Goal: Task Accomplishment & Management: Complete application form

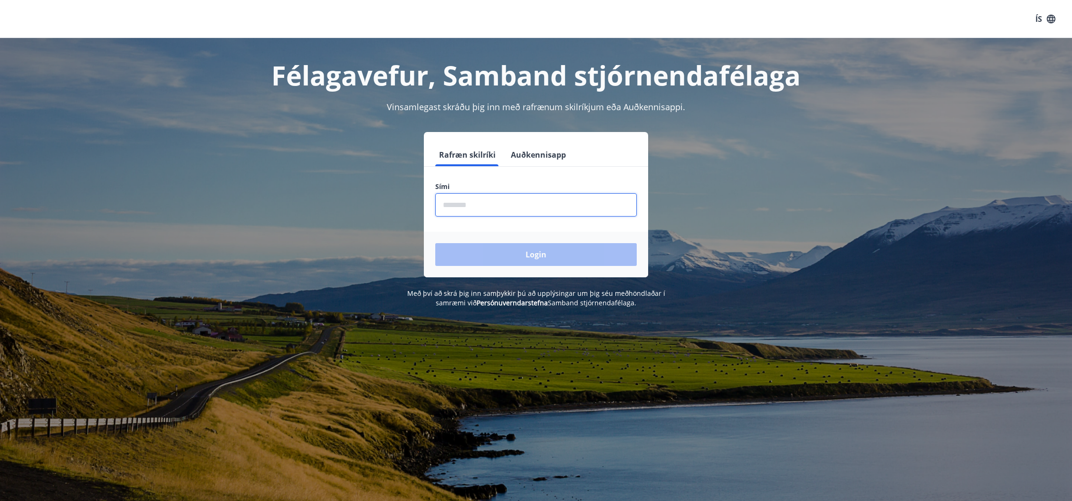
drag, startPoint x: 563, startPoint y: 201, endPoint x: 559, endPoint y: 215, distance: 15.2
click at [563, 201] on input "phone" at bounding box center [535, 204] width 201 height 23
type input "********"
click at [529, 252] on button "Login" at bounding box center [535, 254] width 201 height 23
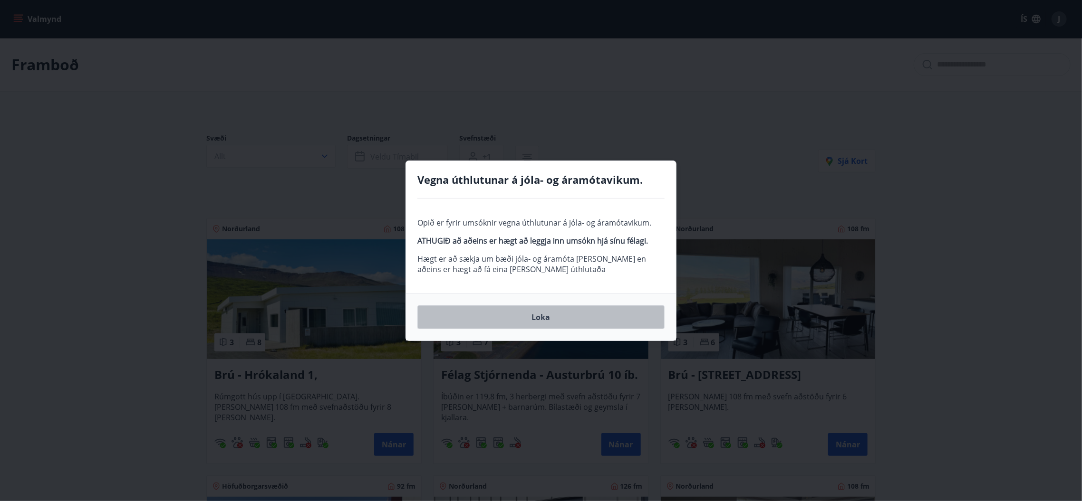
click at [550, 320] on button "Loka" at bounding box center [540, 318] width 247 height 24
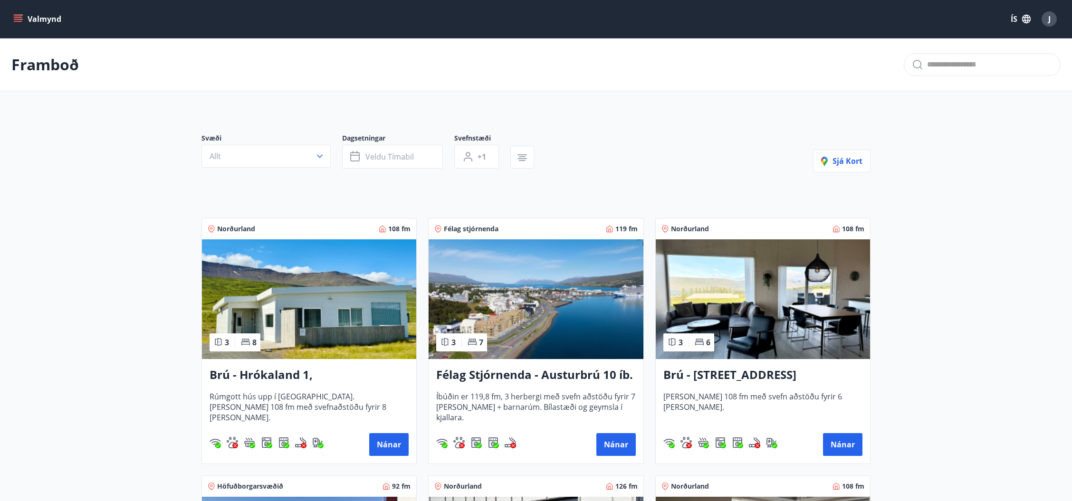
click at [21, 20] on icon "menu" at bounding box center [18, 19] width 10 height 10
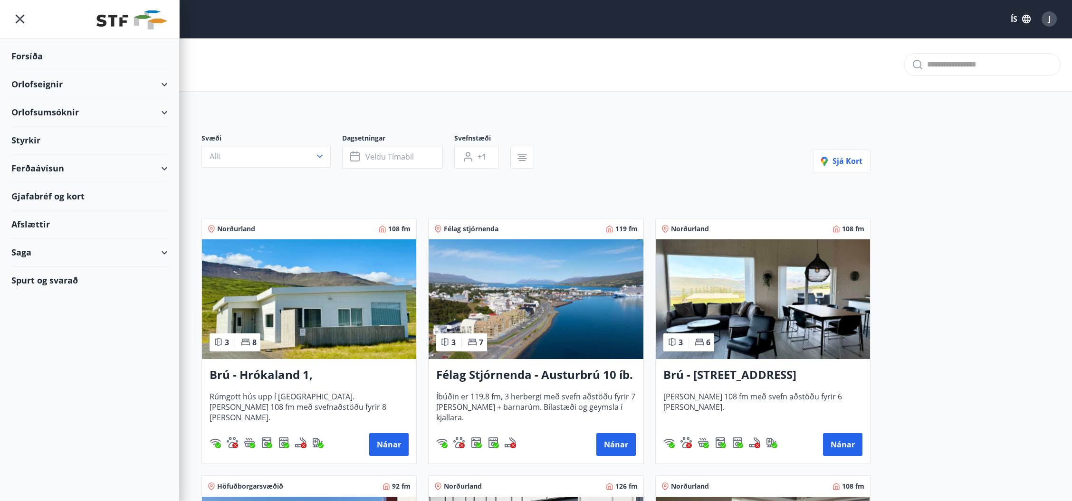
click at [114, 106] on div "Orlofsumsóknir" at bounding box center [89, 112] width 156 height 28
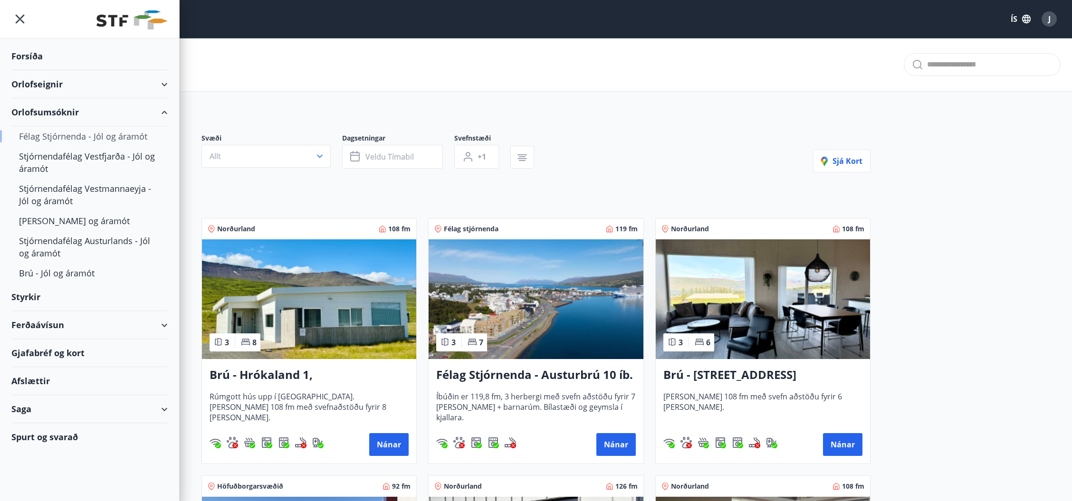
click at [85, 140] on div "Félag Stjórnenda - Jól og áramót" at bounding box center [89, 136] width 141 height 20
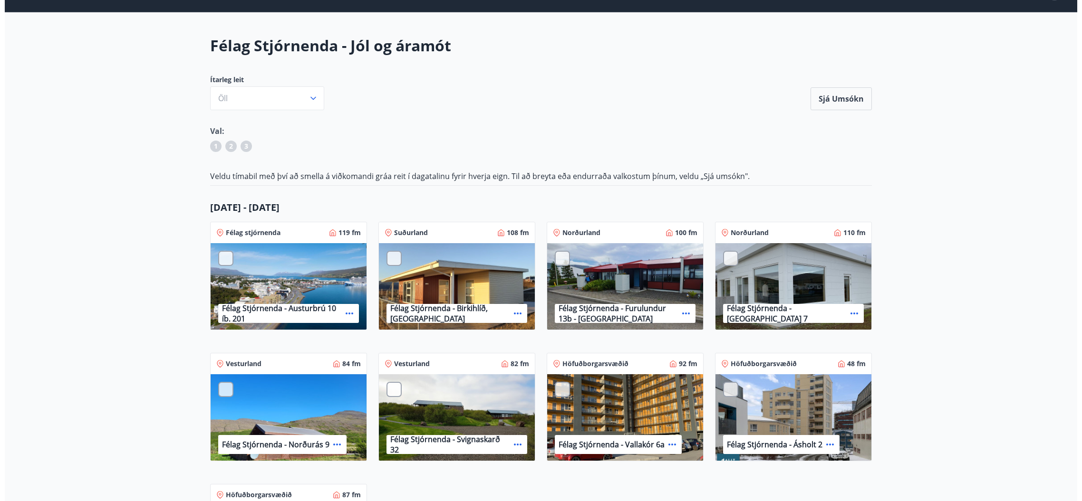
scroll to position [10, 0]
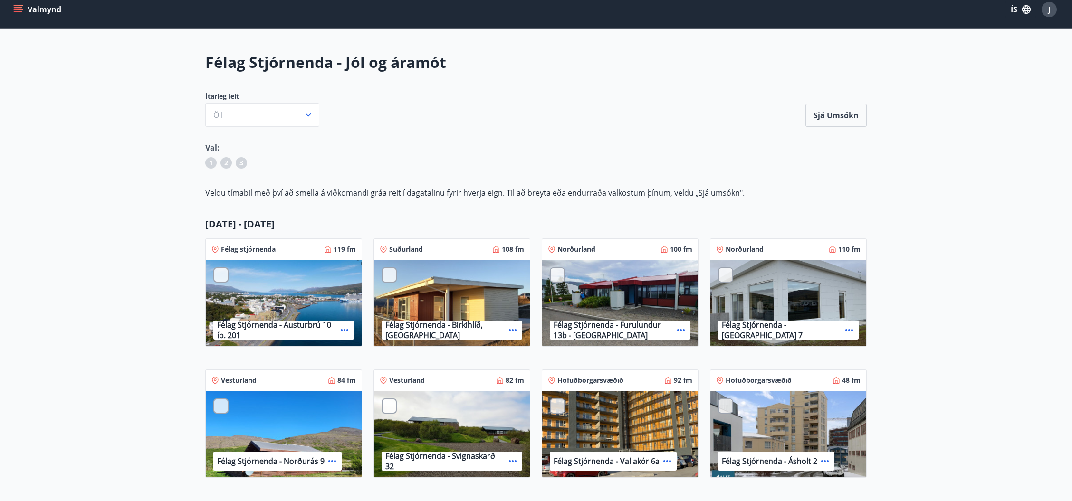
click at [1049, 11] on span "J" at bounding box center [1049, 9] width 2 height 10
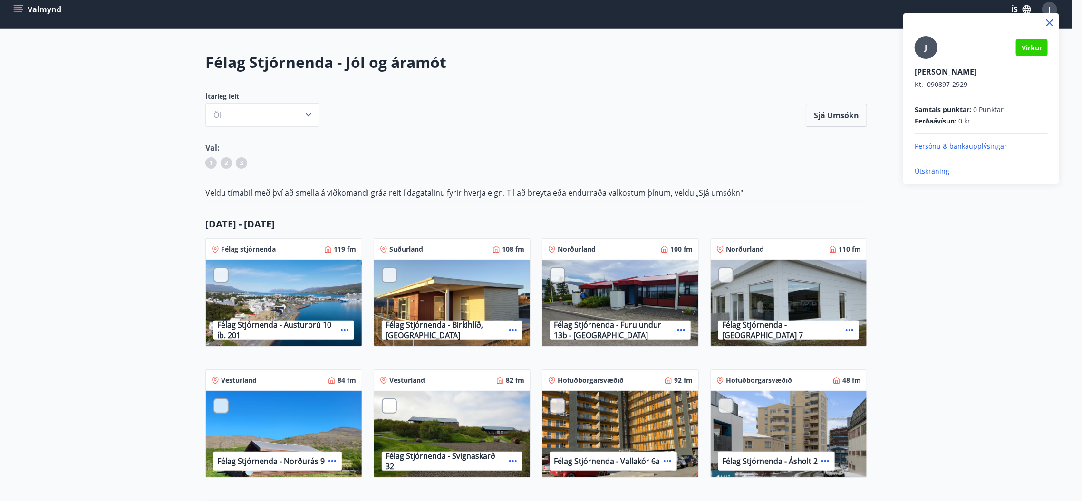
click at [878, 82] on div at bounding box center [541, 250] width 1082 height 501
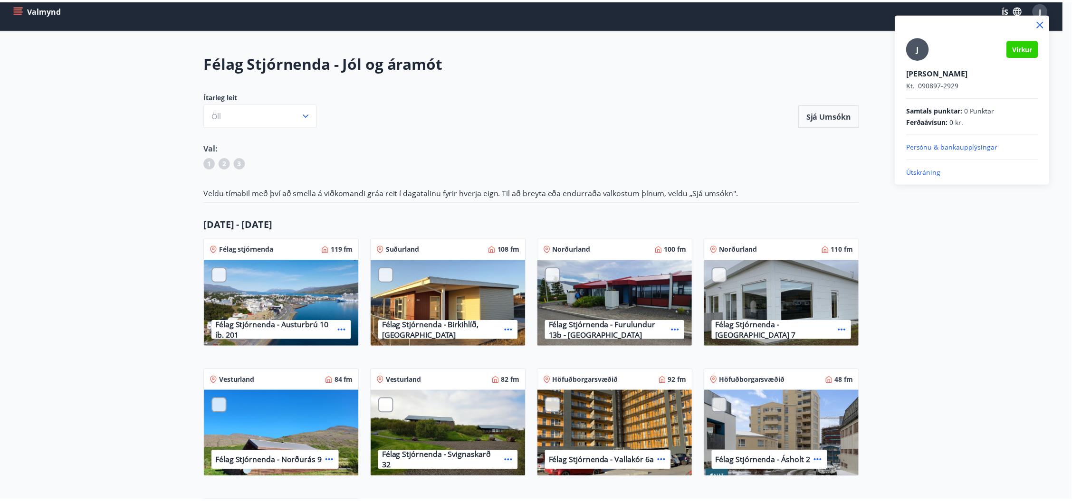
scroll to position [8, 0]
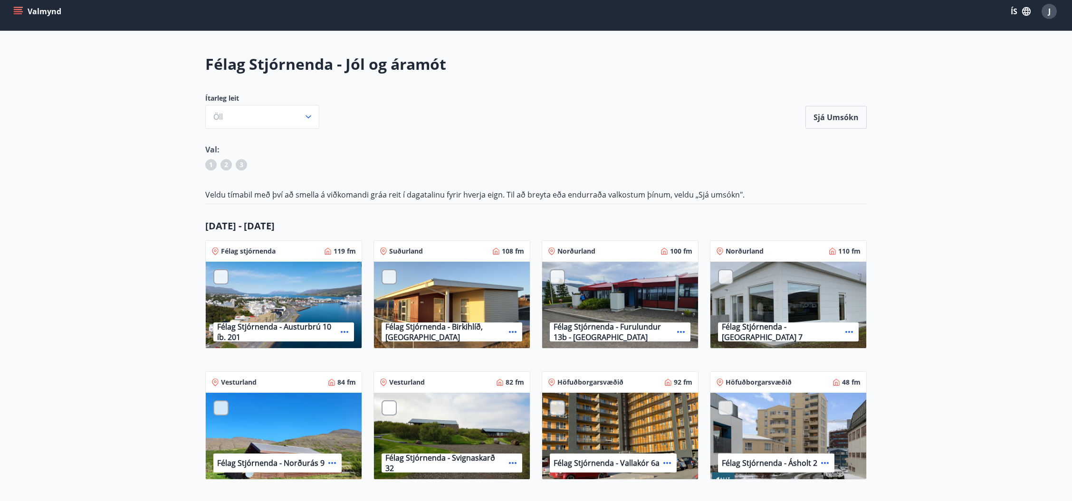
click at [19, 15] on icon "menu" at bounding box center [18, 12] width 10 height 10
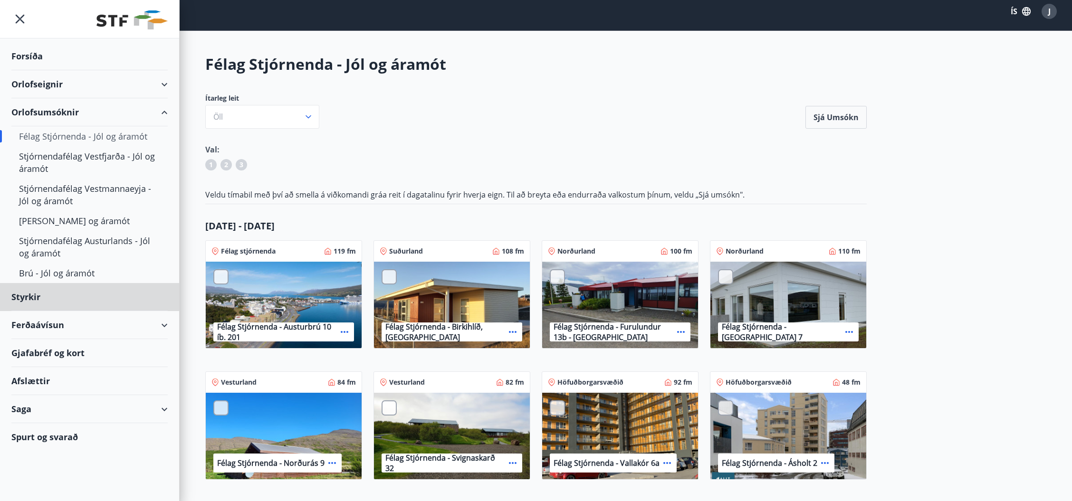
click at [31, 56] on div "Forsíða" at bounding box center [89, 56] width 156 height 28
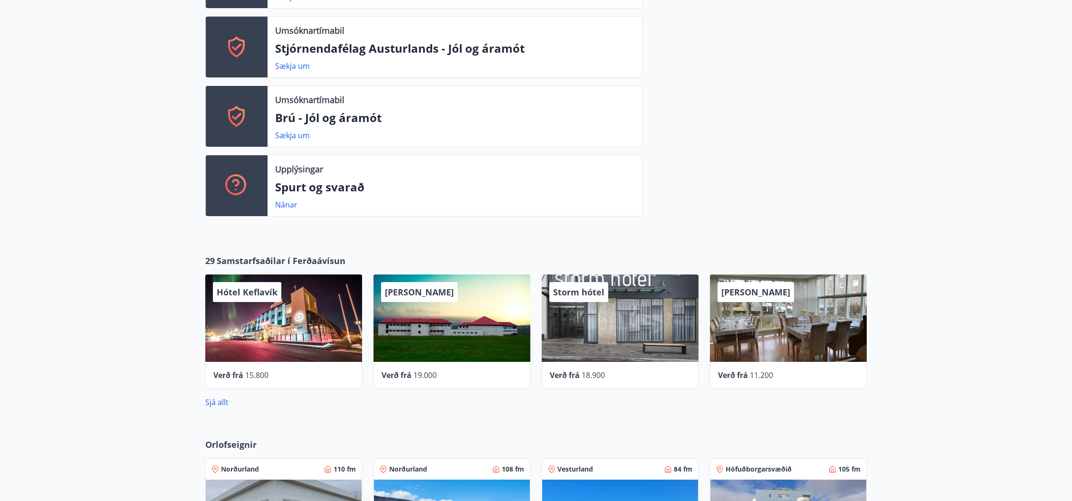
scroll to position [422, 0]
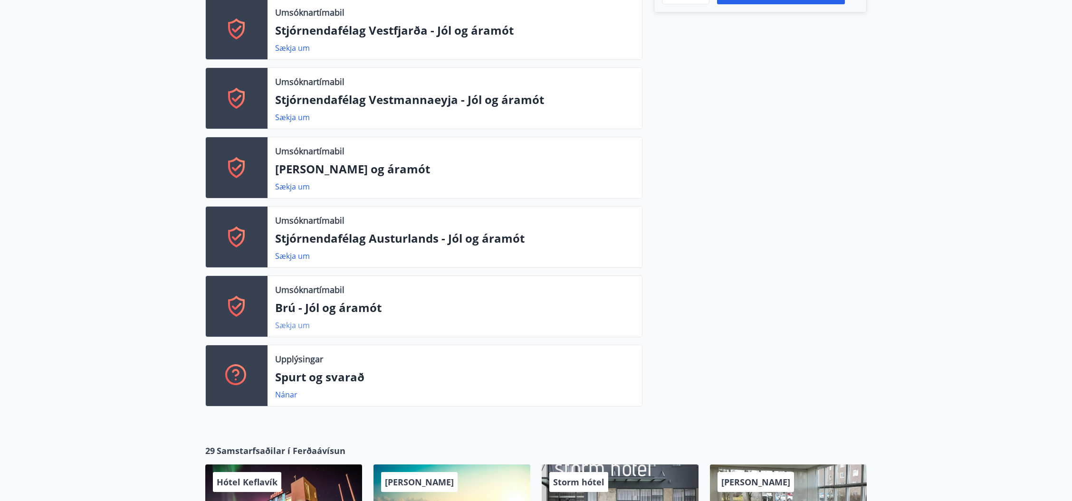
click at [290, 326] on link "Sækja um" at bounding box center [292, 325] width 35 height 10
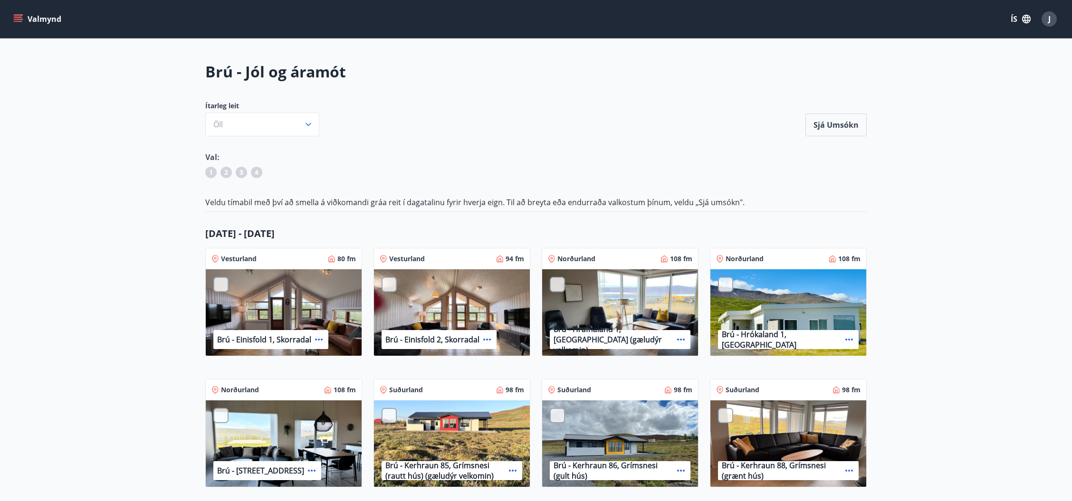
click at [15, 17] on icon "menu" at bounding box center [18, 17] width 9 height 1
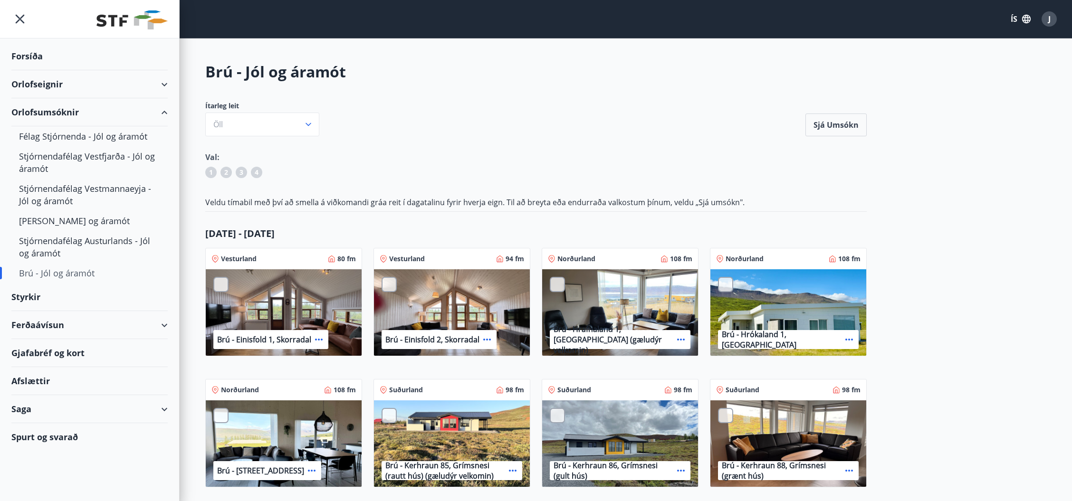
click at [164, 83] on div "Orlofseignir" at bounding box center [89, 84] width 156 height 28
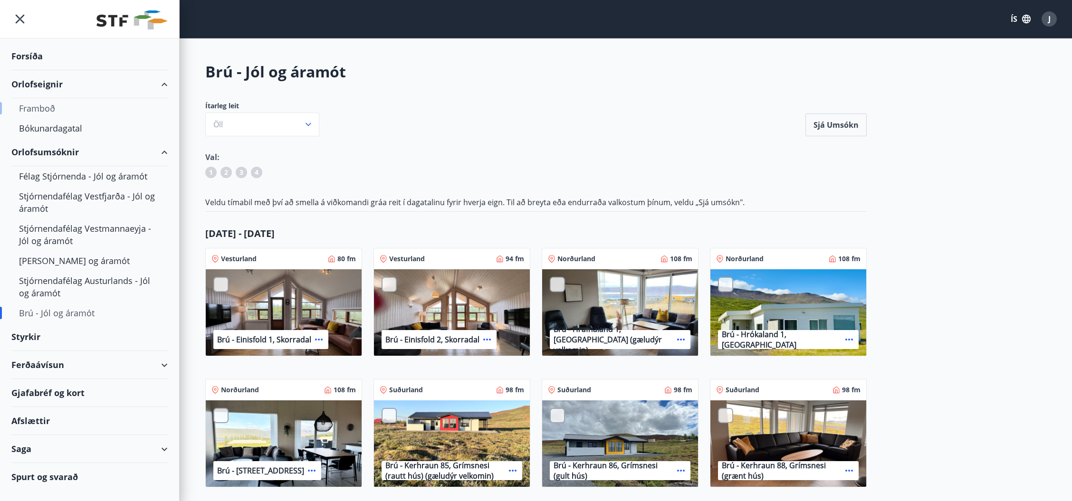
click at [43, 110] on div "Framboð" at bounding box center [89, 108] width 141 height 20
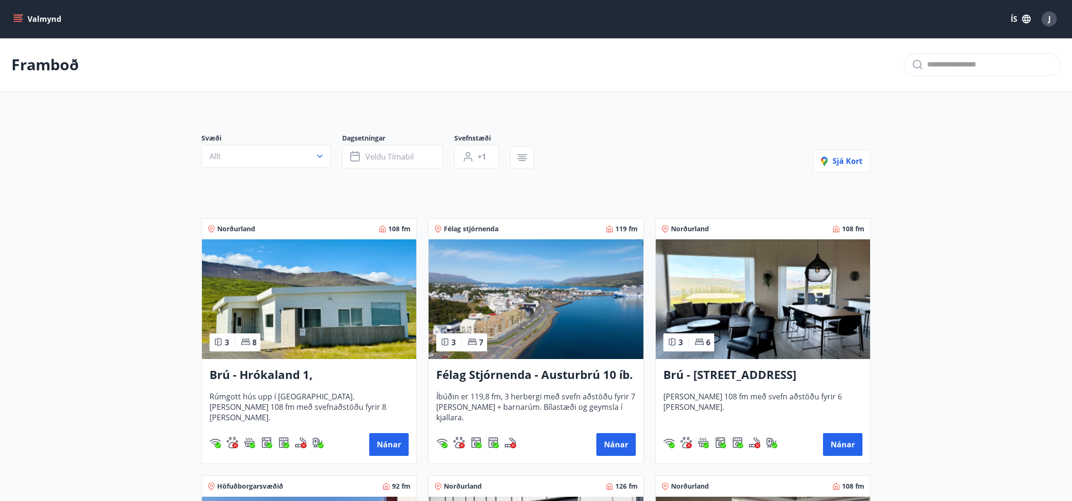
scroll to position [63, 0]
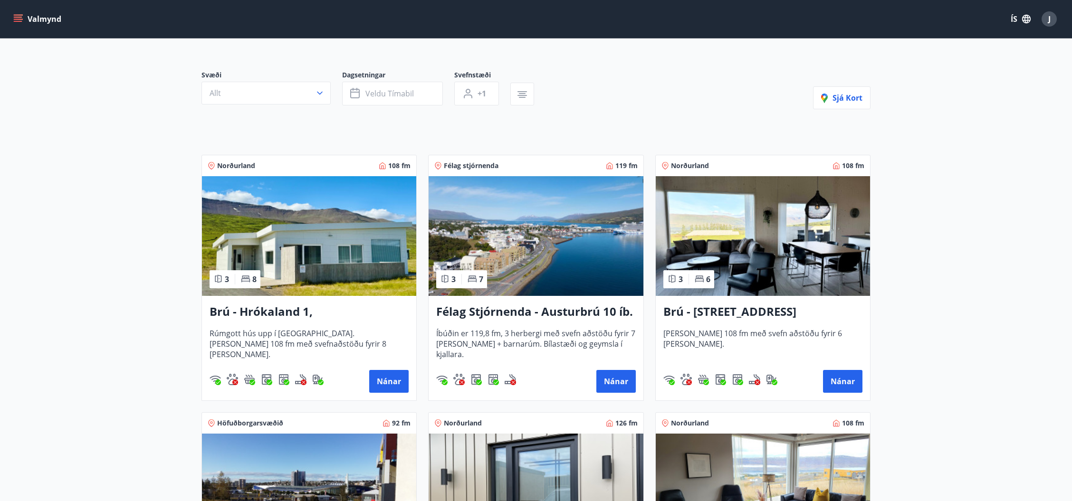
click at [312, 268] on img at bounding box center [309, 236] width 214 height 120
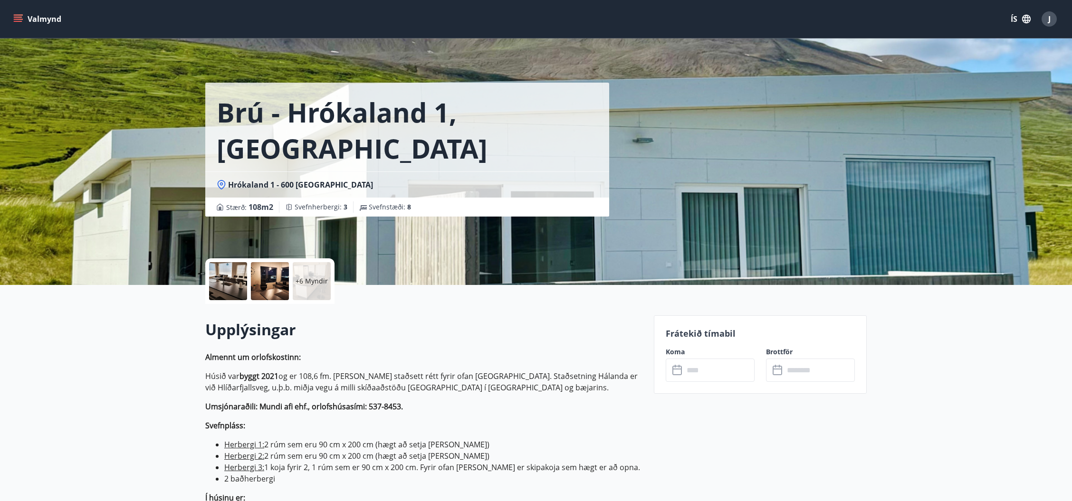
click at [302, 284] on p "+6 Myndir" at bounding box center [312, 282] width 32 height 10
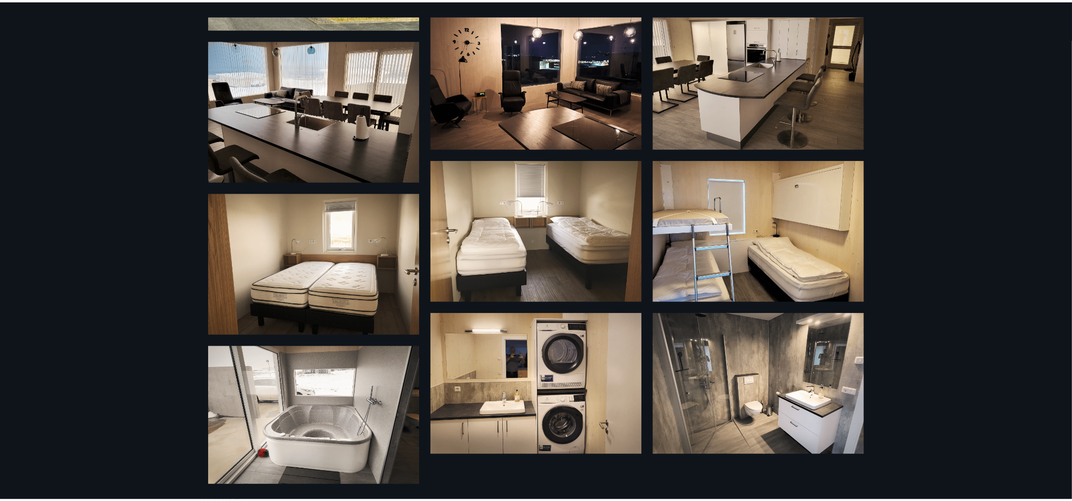
scroll to position [205, 0]
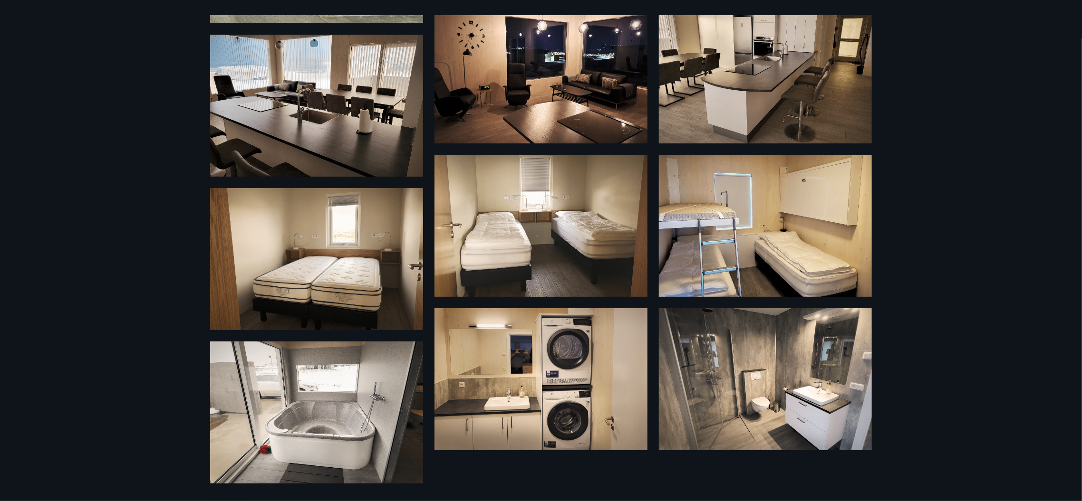
drag, startPoint x: 87, startPoint y: 236, endPoint x: 187, endPoint y: 194, distance: 108.5
click at [87, 235] on div "12 Myndir" at bounding box center [541, 250] width 1082 height 501
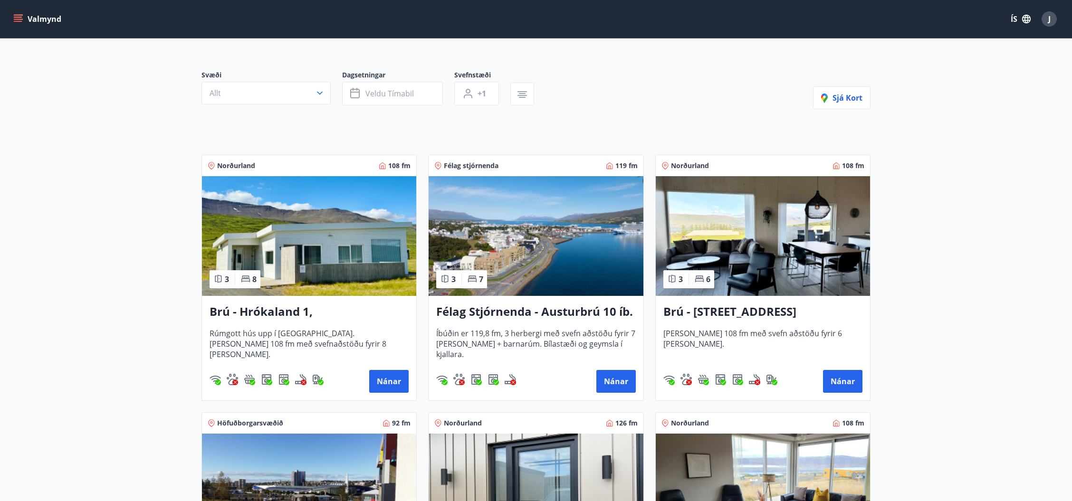
scroll to position [126, 0]
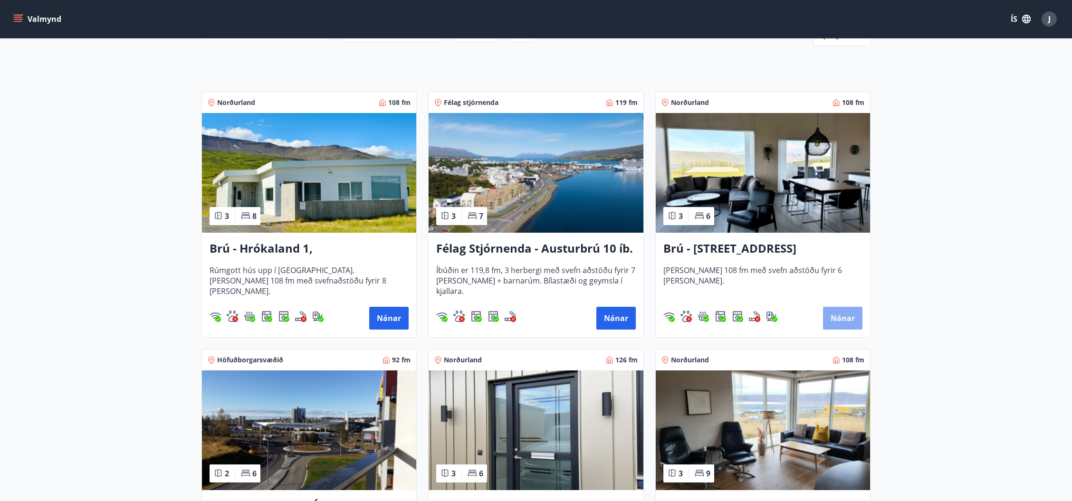
click at [833, 317] on button "Nánar" at bounding box center [842, 318] width 39 height 23
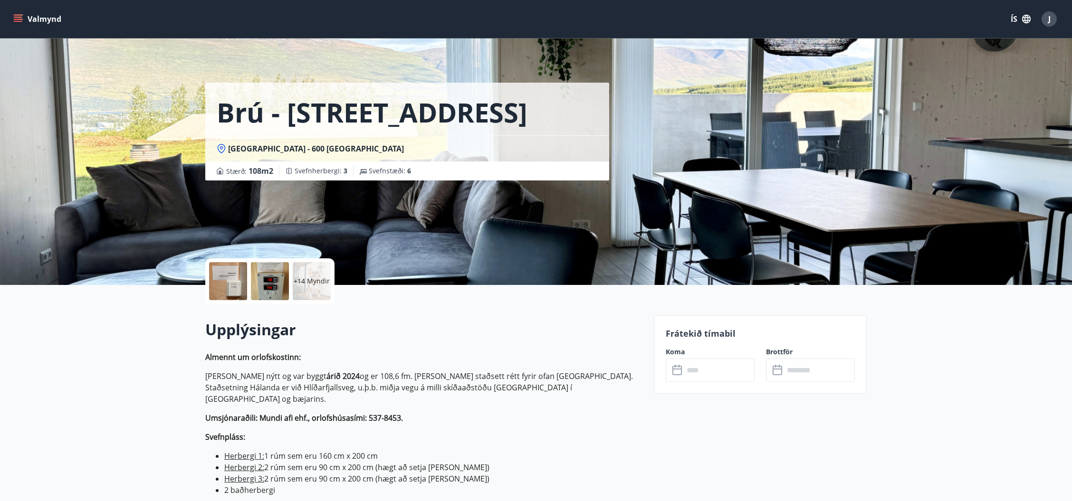
click at [316, 274] on div "+14 Myndir" at bounding box center [312, 281] width 38 height 38
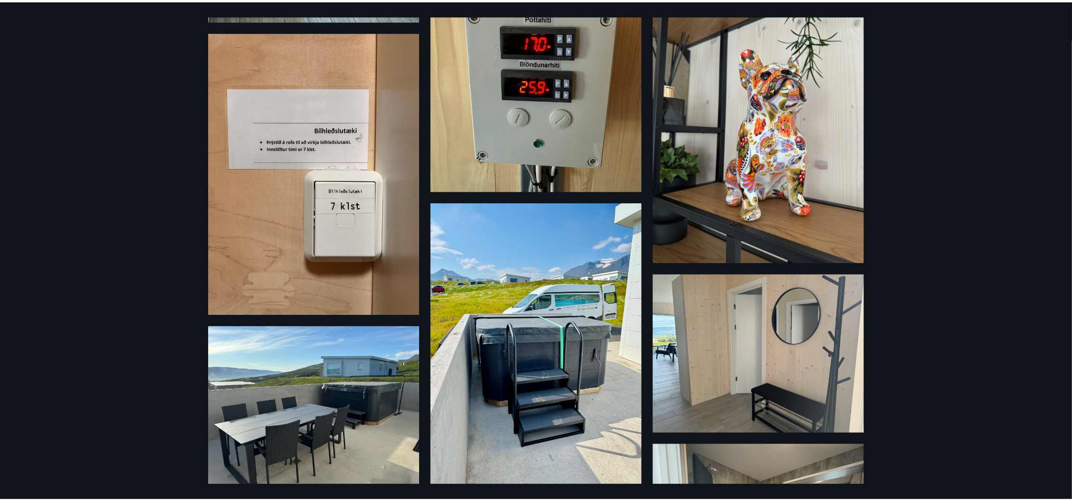
scroll to position [380, 0]
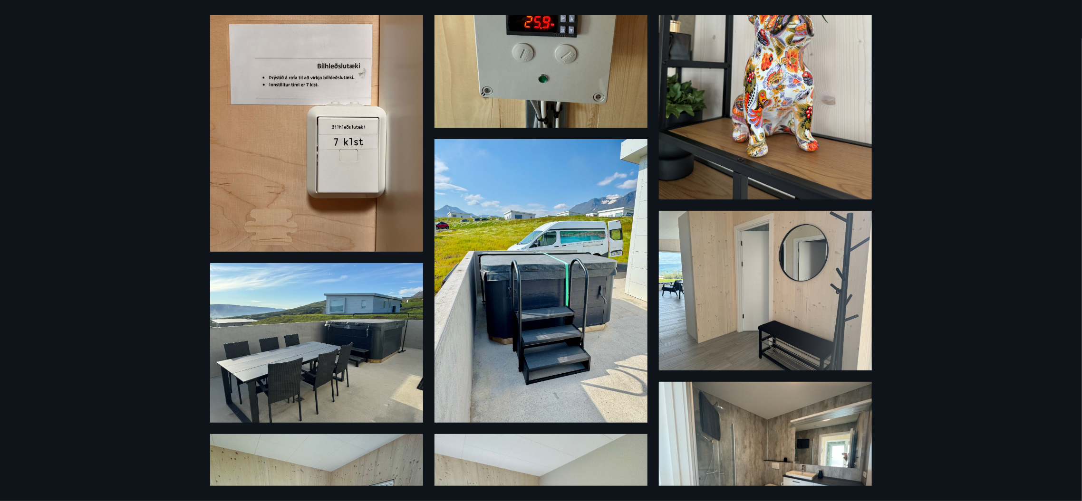
click at [947, 200] on div "20 Myndir" at bounding box center [541, 250] width 1082 height 501
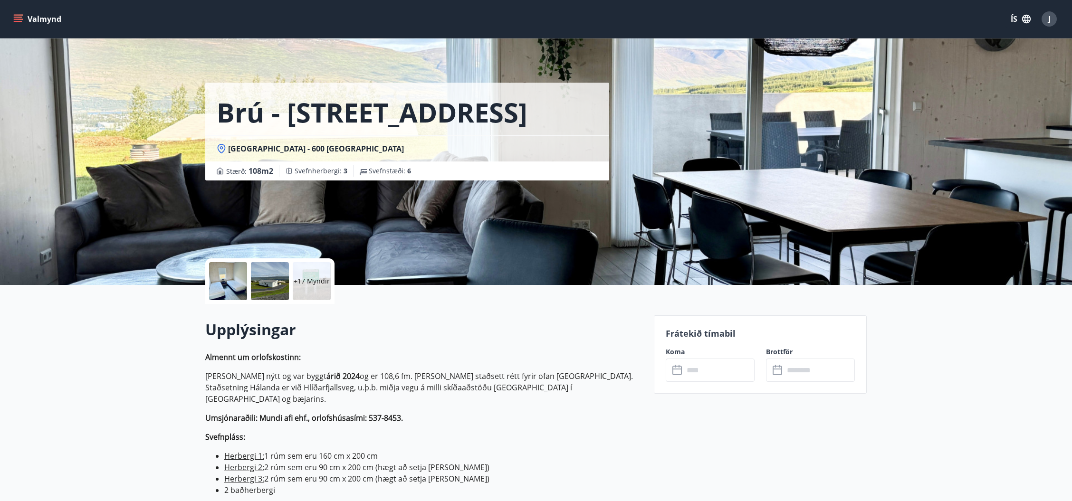
click at [17, 15] on icon "menu" at bounding box center [19, 15] width 10 height 1
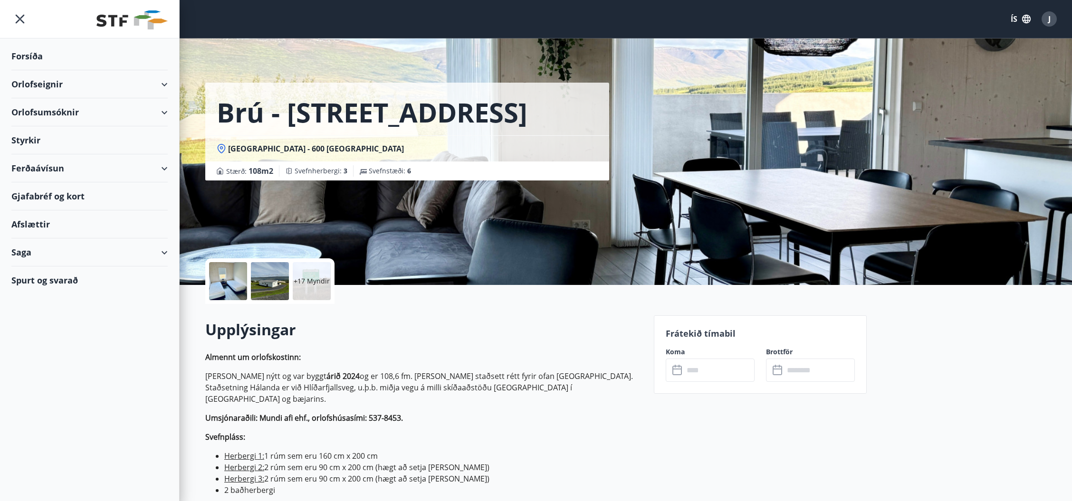
click at [61, 112] on div "Orlofsumsóknir" at bounding box center [89, 112] width 156 height 28
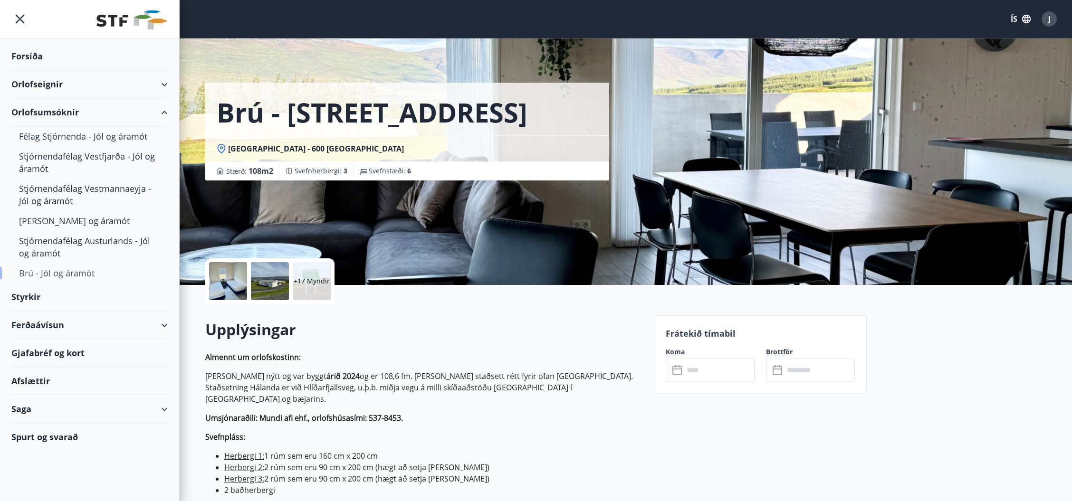
click at [58, 271] on div "Brú - Jól og áramót" at bounding box center [89, 273] width 141 height 20
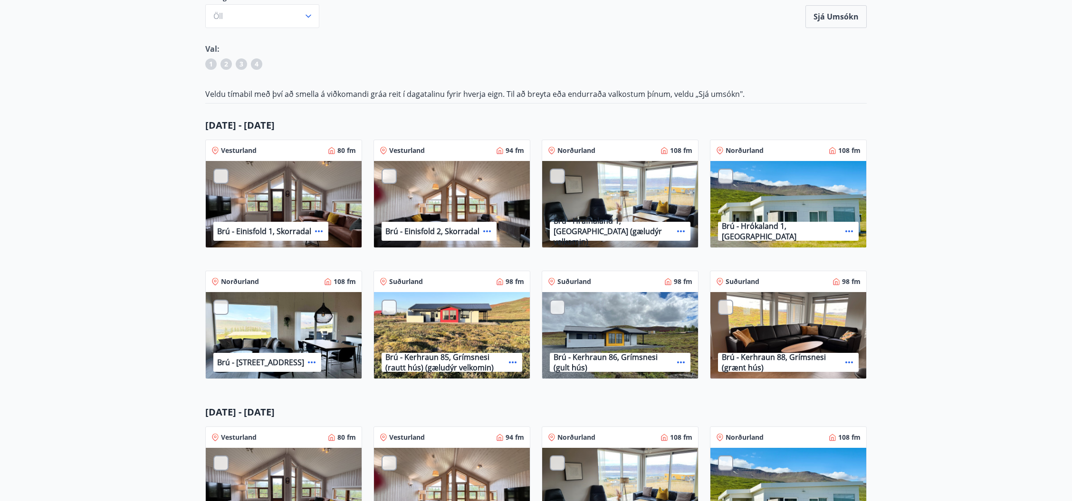
scroll to position [126, 0]
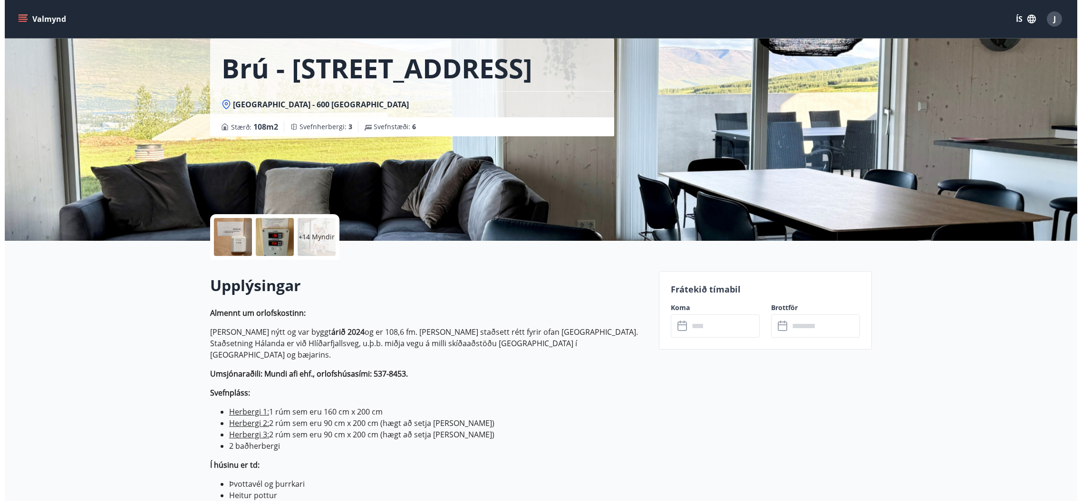
scroll to position [63, 0]
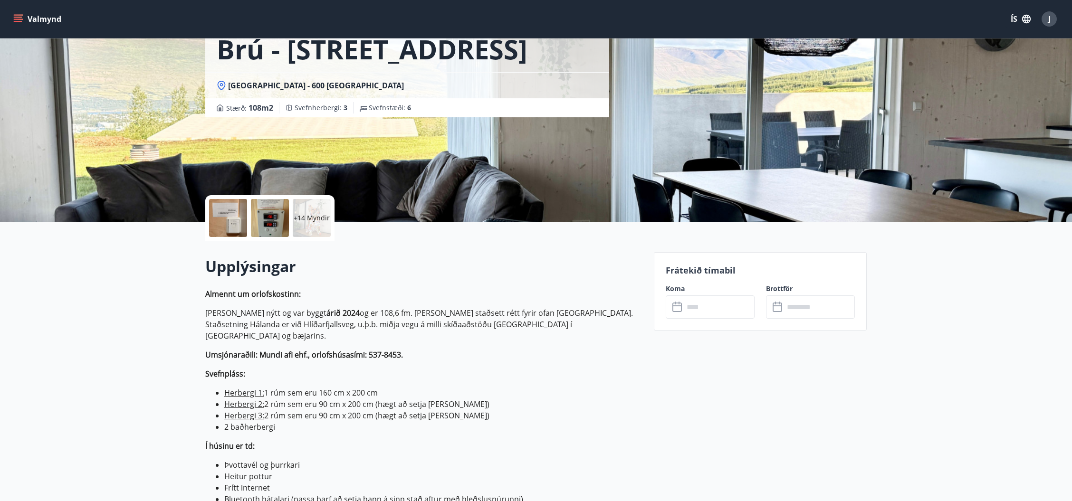
click at [316, 220] on p "+14 Myndir" at bounding box center [312, 218] width 36 height 10
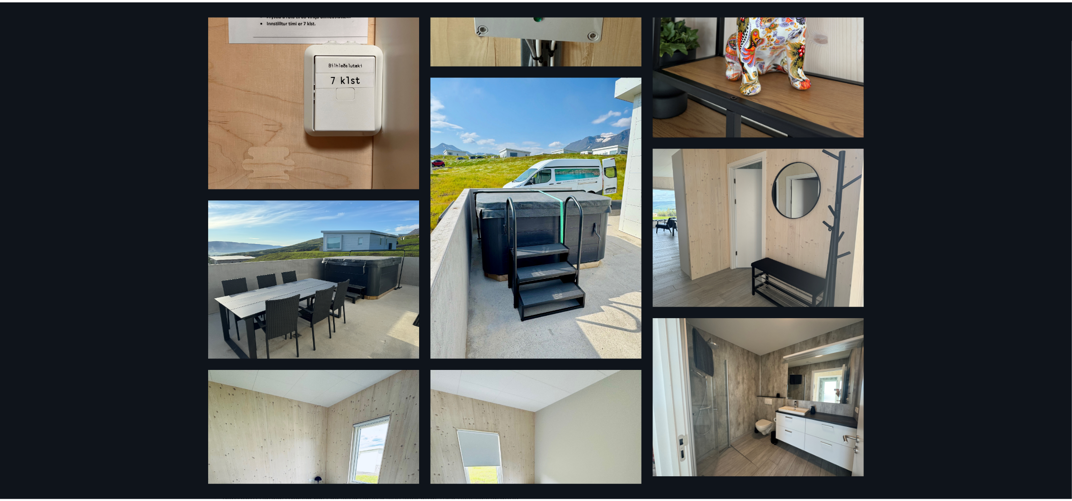
scroll to position [633, 0]
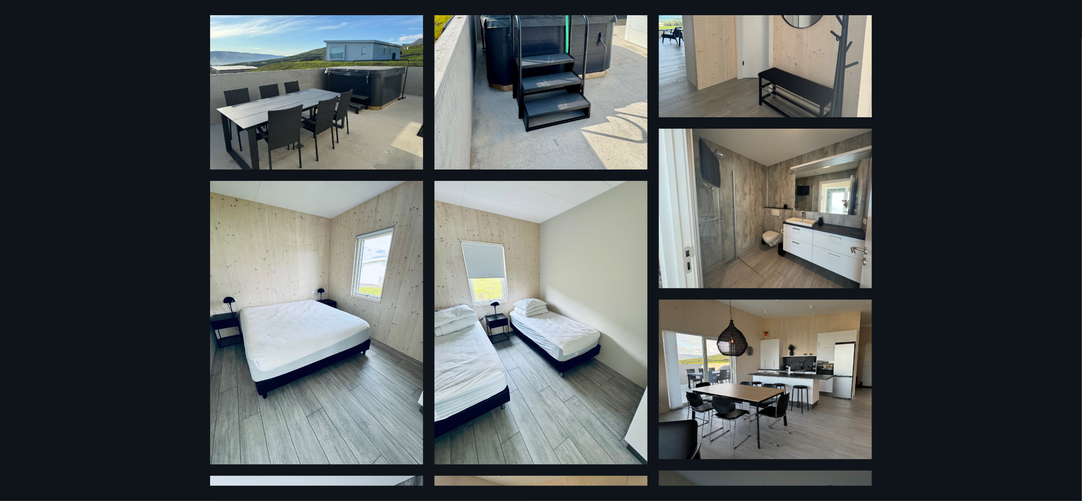
click at [931, 143] on div "20 Myndir" at bounding box center [541, 250] width 1082 height 501
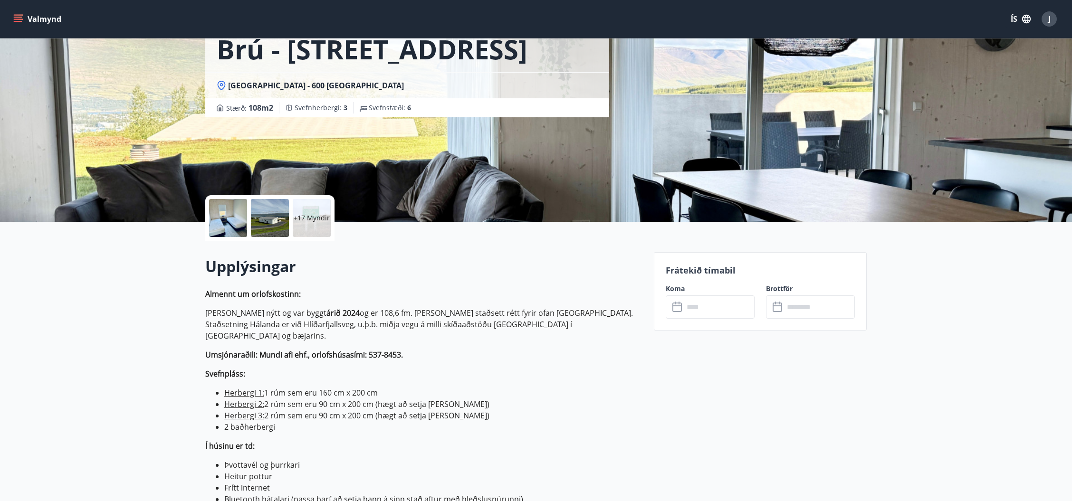
scroll to position [0, 0]
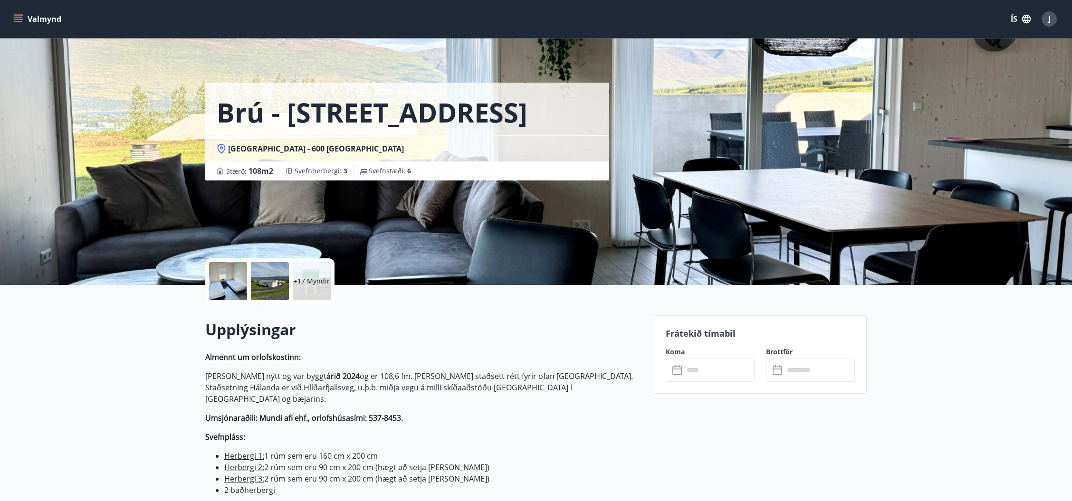
click at [11, 17] on button "Valmynd" at bounding box center [38, 18] width 54 height 17
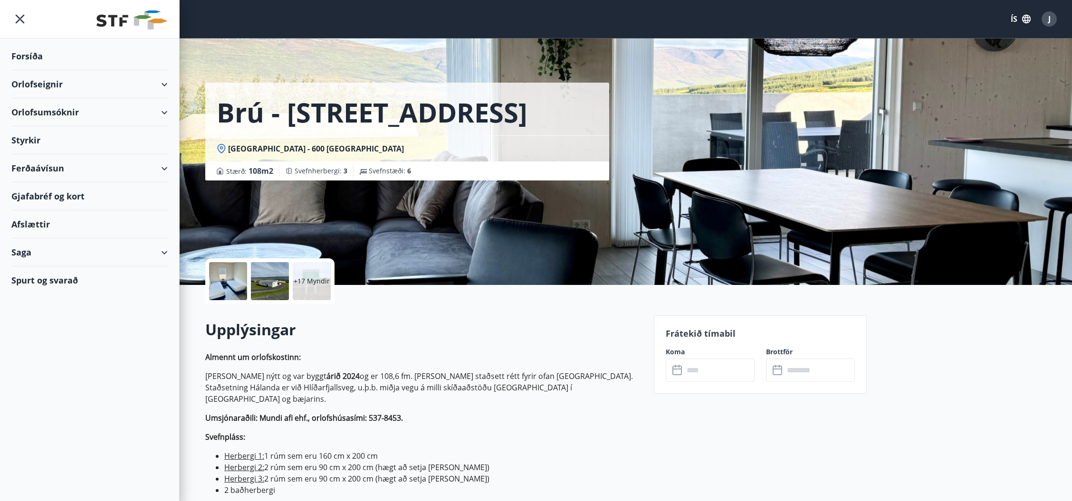
click at [66, 107] on div "Orlofsumsóknir" at bounding box center [89, 112] width 156 height 28
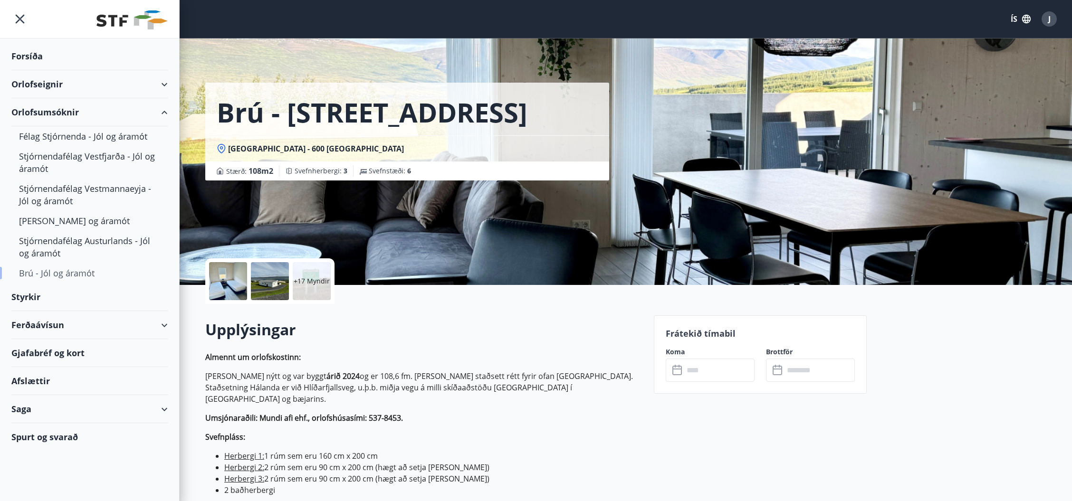
click at [56, 272] on div "Brú - Jól og áramót" at bounding box center [89, 273] width 141 height 20
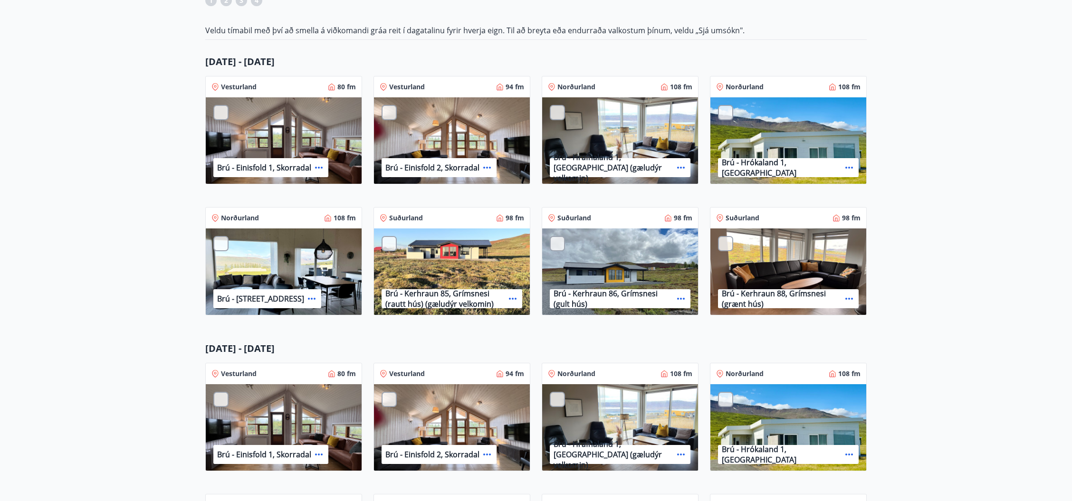
scroll to position [190, 0]
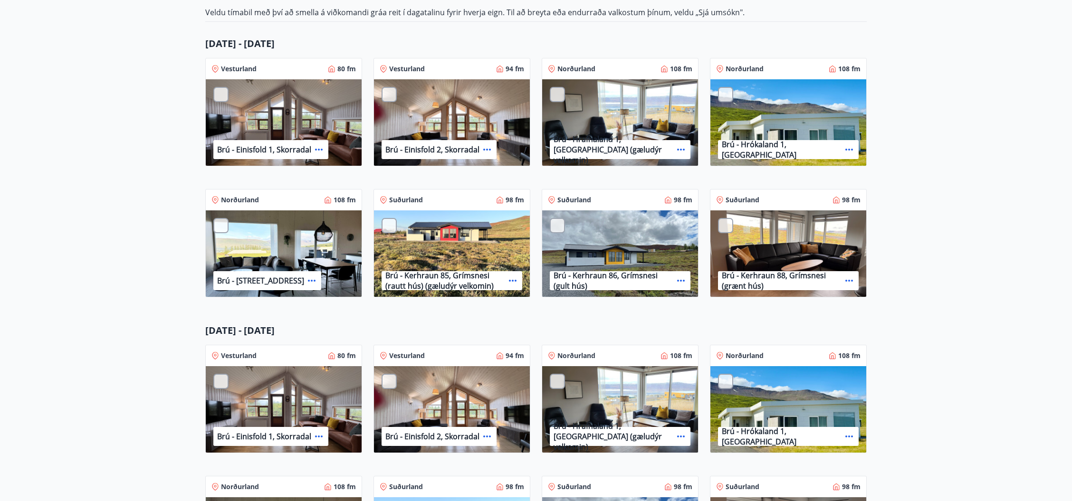
click at [218, 222] on div at bounding box center [220, 225] width 15 height 15
click at [725, 93] on div at bounding box center [725, 94] width 15 height 15
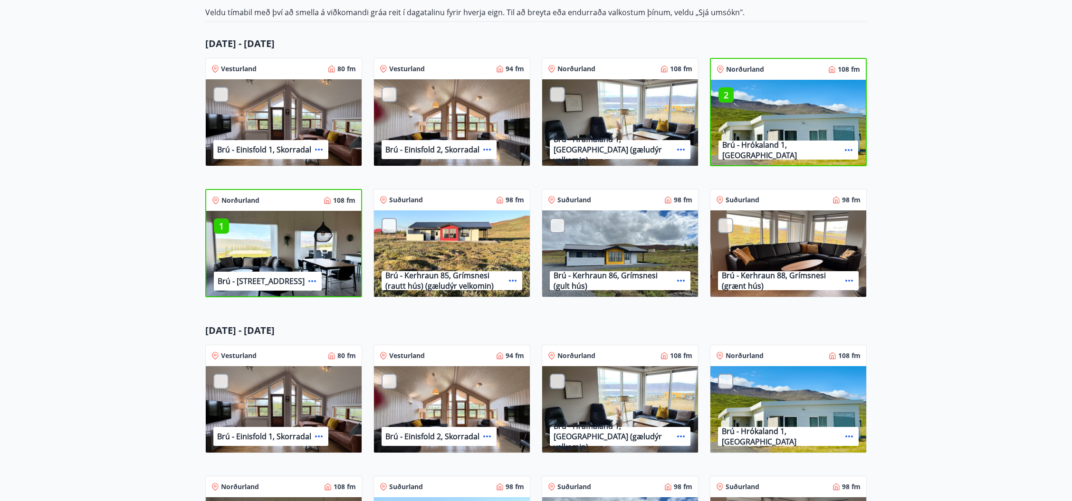
click at [552, 91] on div at bounding box center [557, 94] width 15 height 15
click at [559, 94] on p "3" at bounding box center [557, 95] width 15 height 12
click at [720, 94] on p "2" at bounding box center [726, 95] width 15 height 12
click at [220, 227] on p "1" at bounding box center [221, 226] width 15 height 12
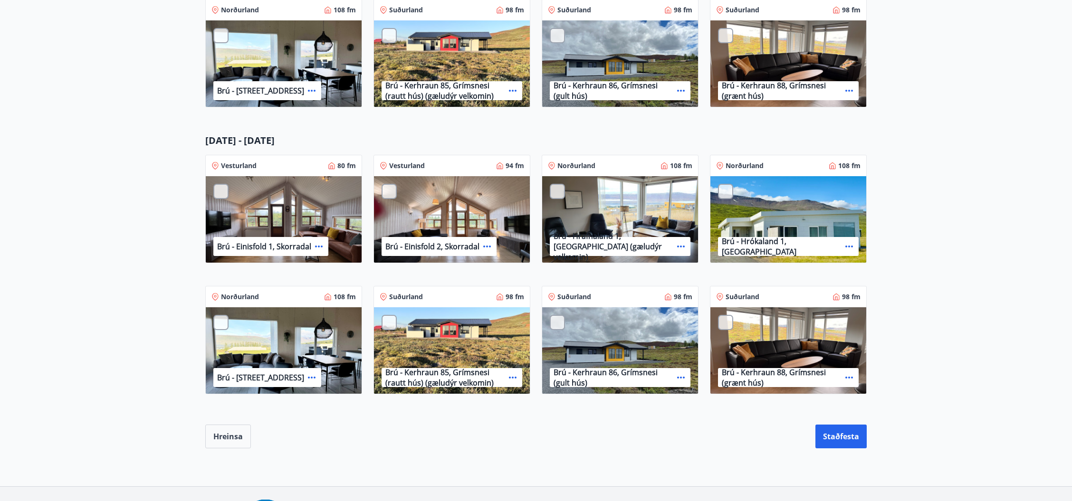
scroll to position [443, 0]
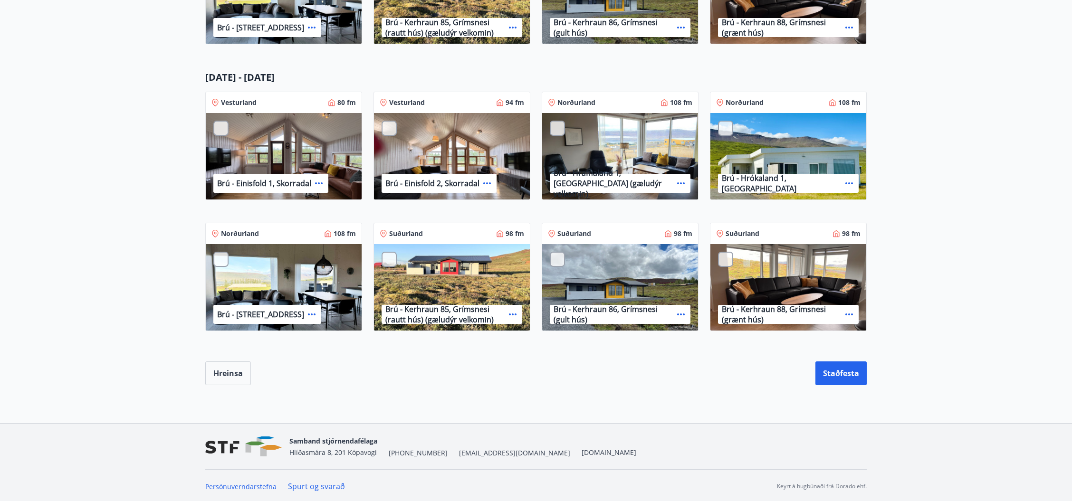
click at [221, 258] on div at bounding box center [220, 259] width 15 height 15
click at [723, 127] on div at bounding box center [725, 128] width 15 height 15
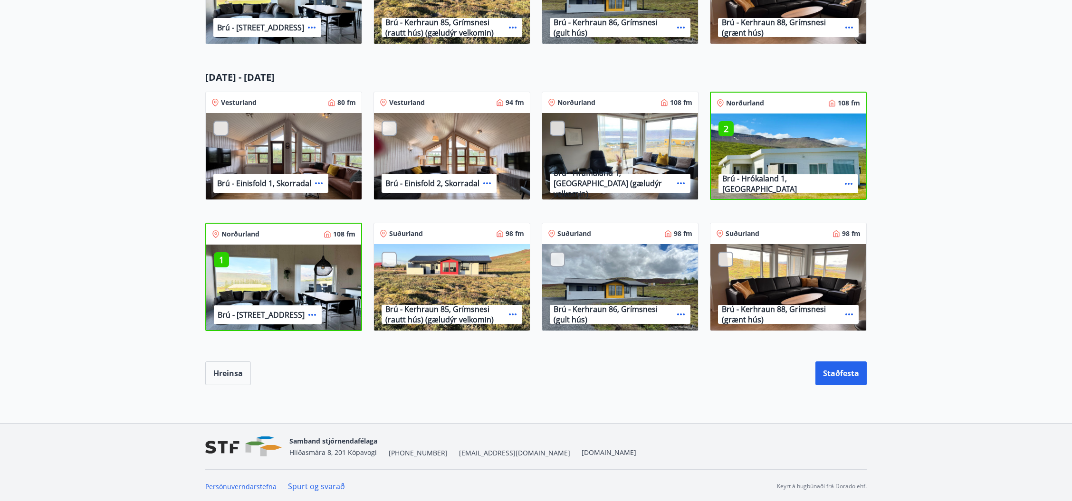
click at [558, 130] on div at bounding box center [557, 128] width 15 height 15
click at [837, 370] on button "Staðfesta" at bounding box center [840, 374] width 51 height 24
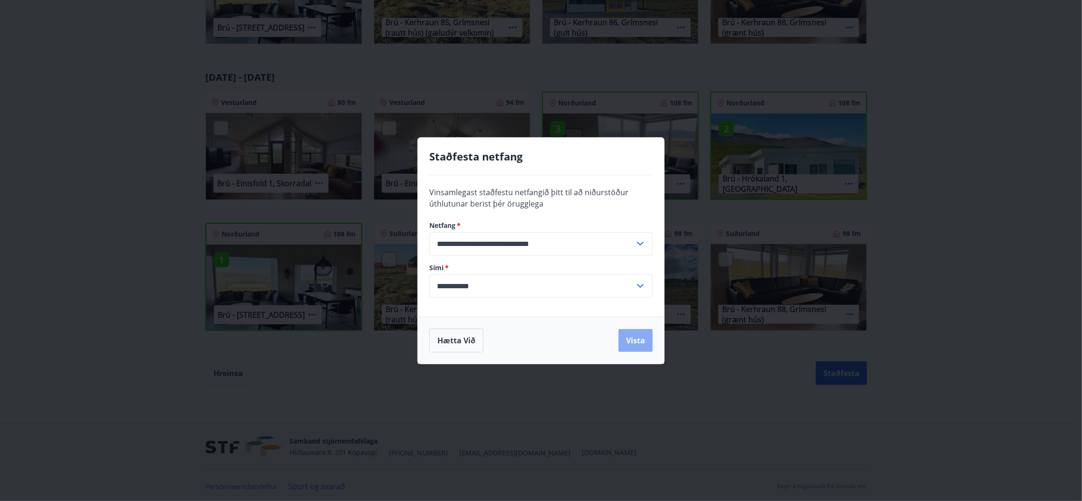
click at [638, 344] on button "Vista" at bounding box center [635, 340] width 34 height 23
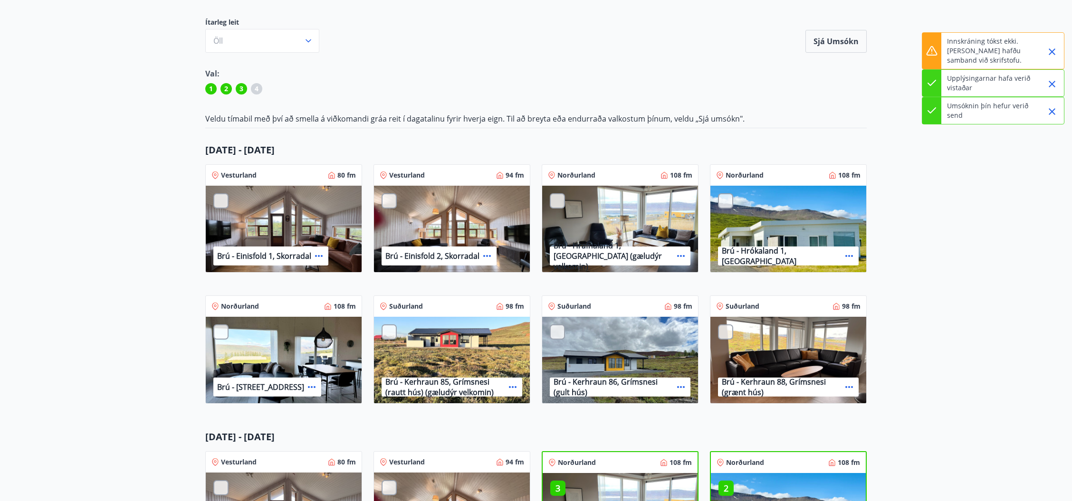
scroll to position [63, 0]
